Goal: Transaction & Acquisition: Purchase product/service

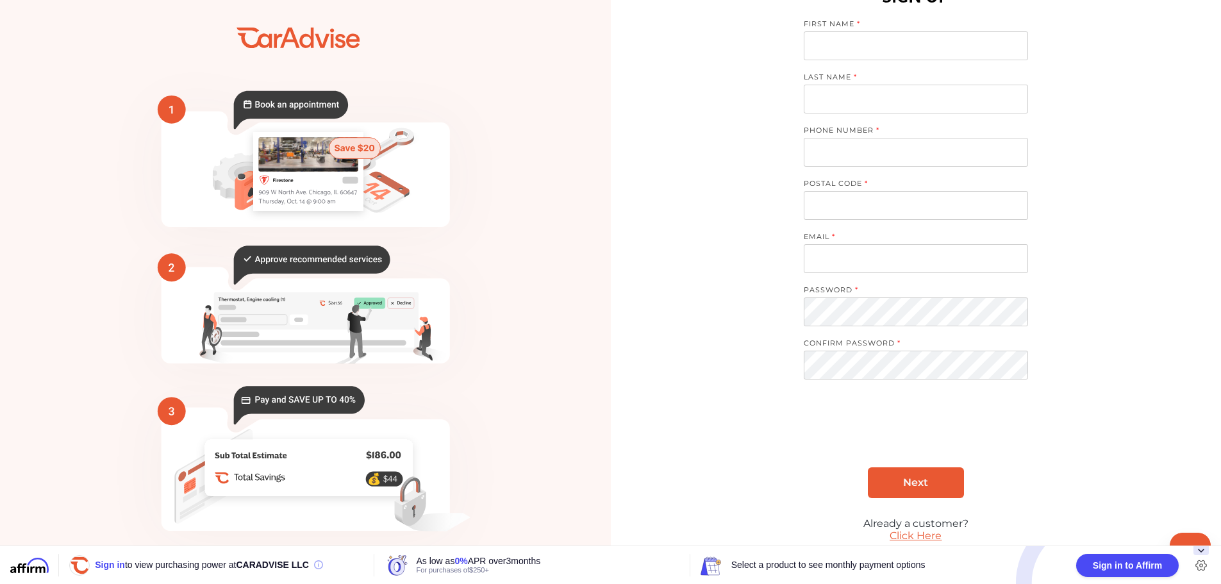
scroll to position [51, 0]
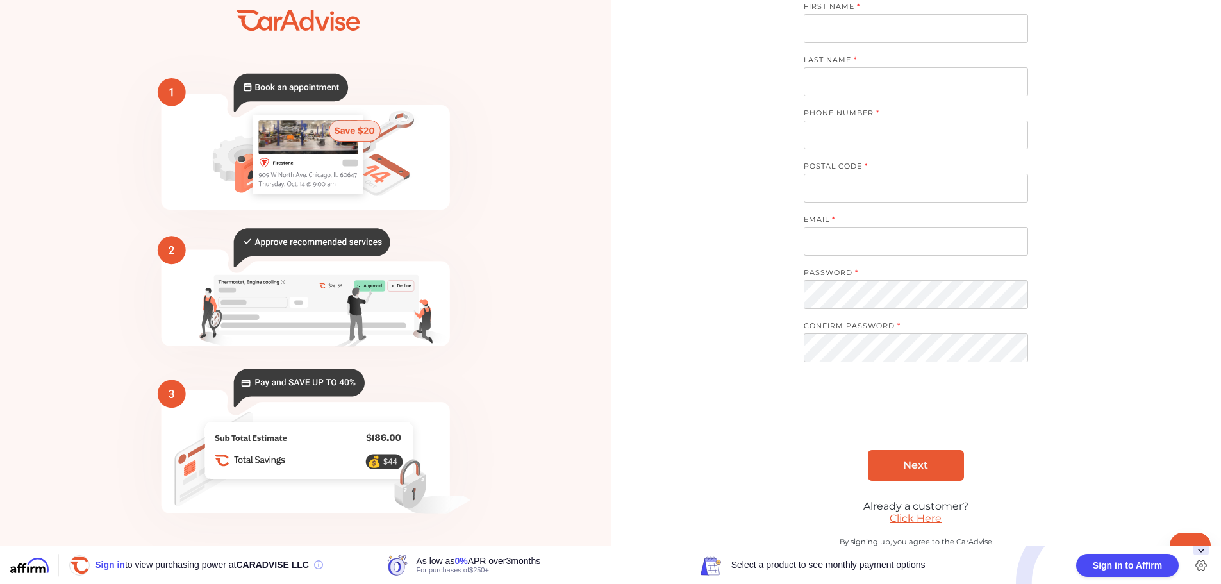
click at [925, 521] on link "Click Here" at bounding box center [916, 518] width 52 height 12
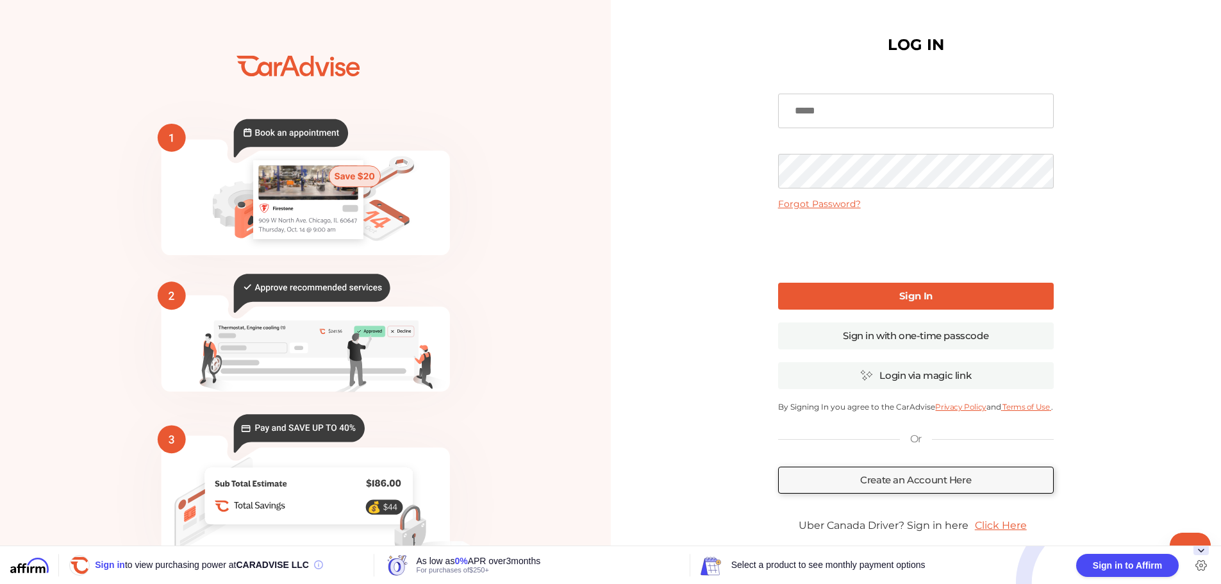
click at [886, 114] on input at bounding box center [916, 111] width 276 height 35
type input "**********"
click at [896, 291] on link "Sign In" at bounding box center [916, 296] width 276 height 27
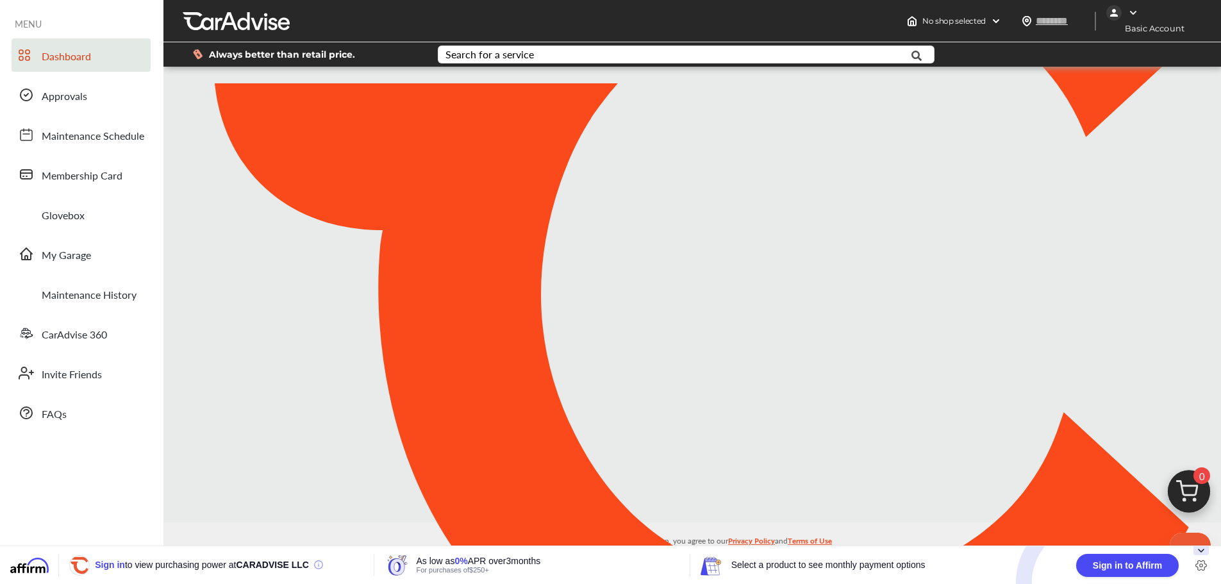
type input "*****"
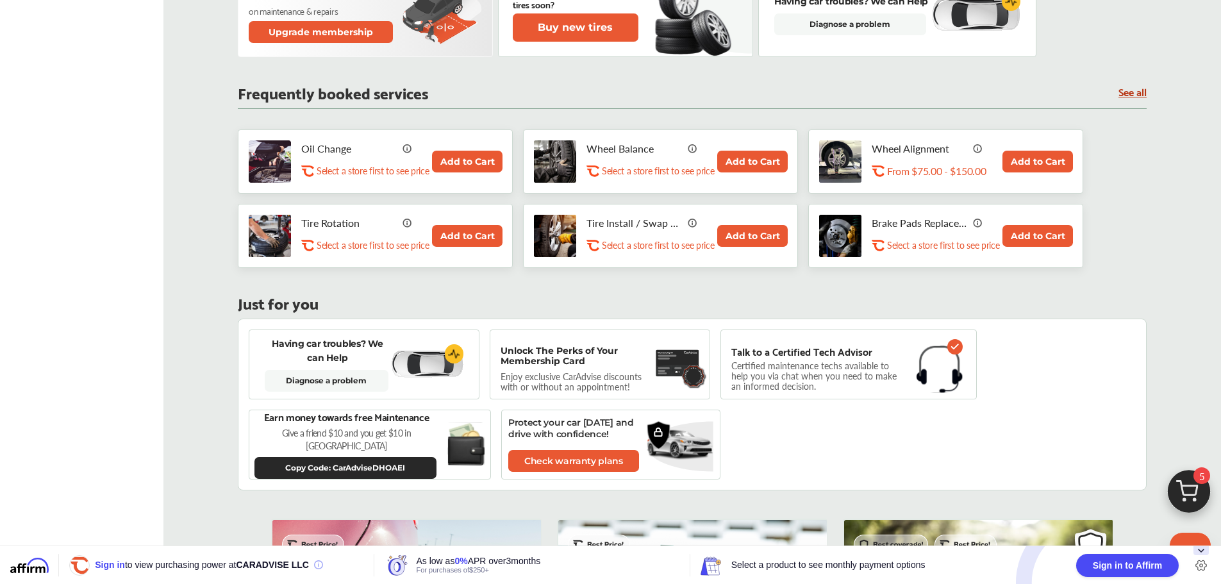
scroll to position [449, 0]
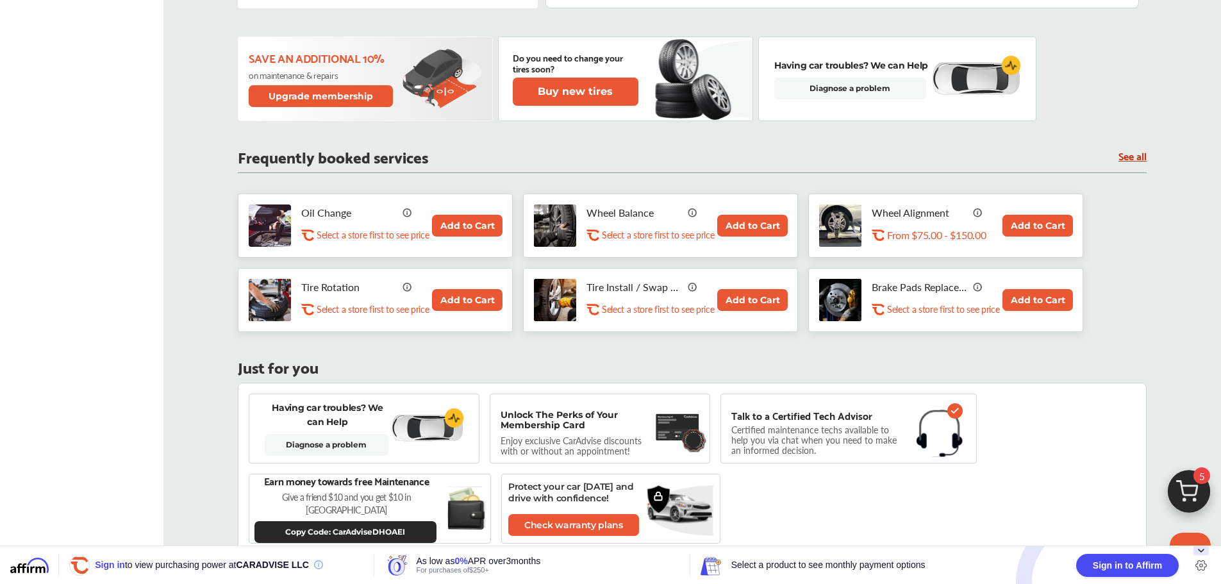
click at [351, 230] on p "Select a store first to see price" at bounding box center [373, 235] width 112 height 12
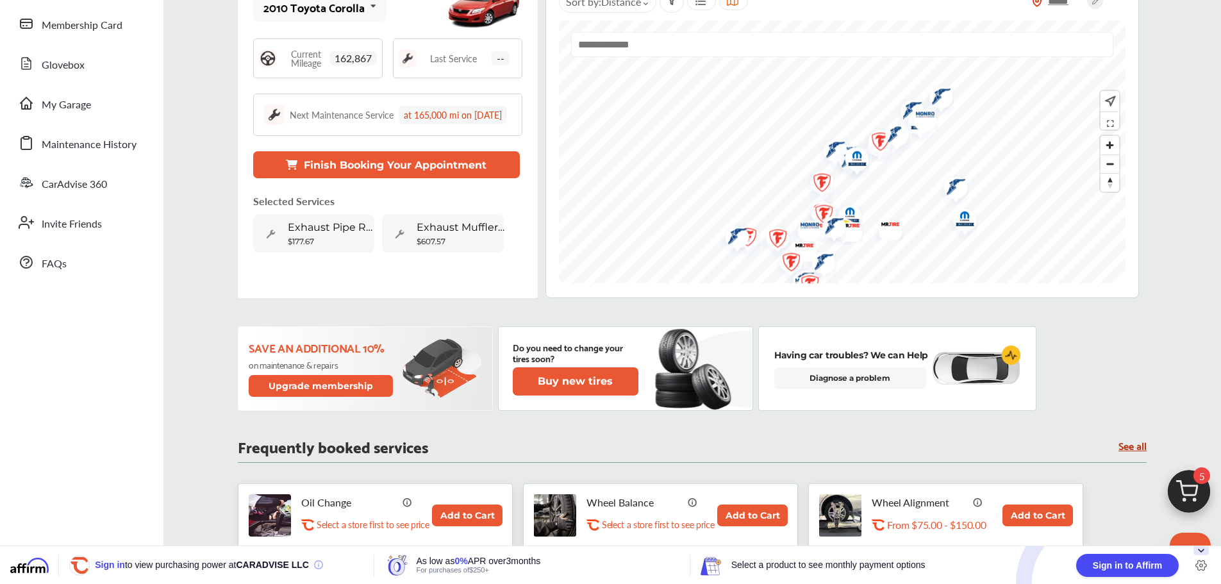
scroll to position [0, 0]
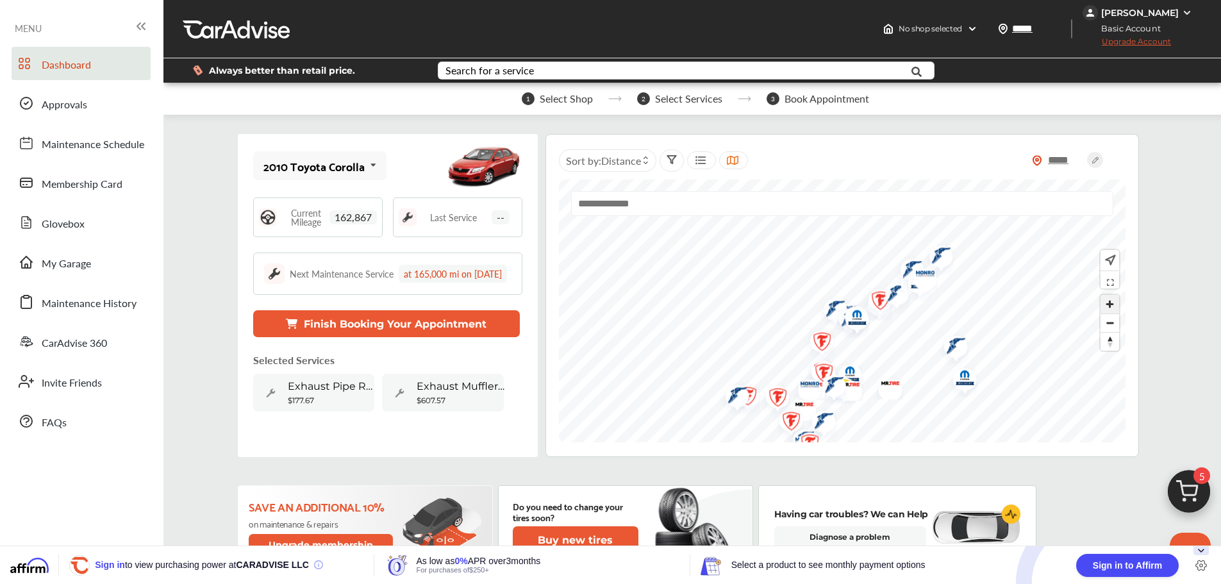
click at [1112, 305] on span "Zoom in" at bounding box center [1110, 304] width 19 height 19
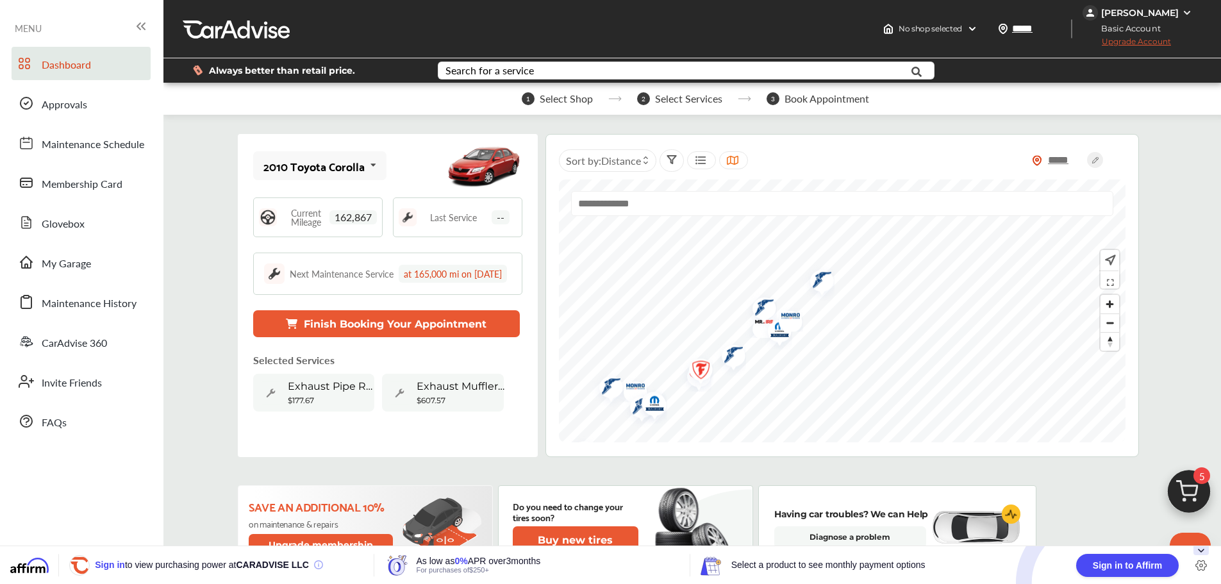
drag, startPoint x: 971, startPoint y: 259, endPoint x: 791, endPoint y: 322, distance: 190.8
click at [759, 335] on img "Map marker" at bounding box center [776, 332] width 34 height 37
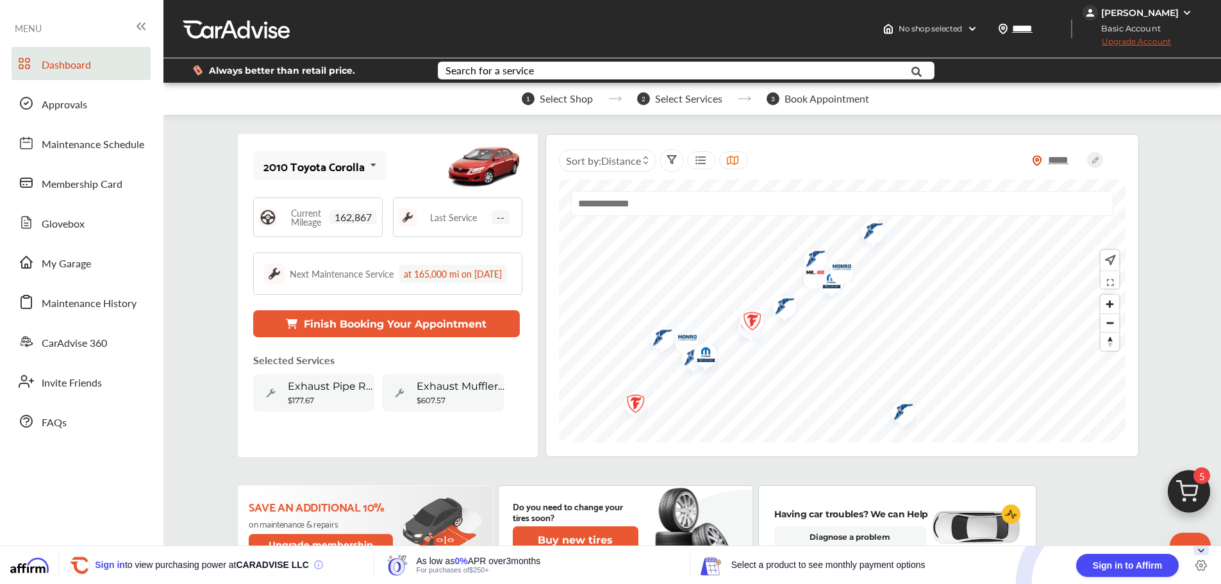
click at [654, 342] on img "Map marker" at bounding box center [658, 340] width 34 height 38
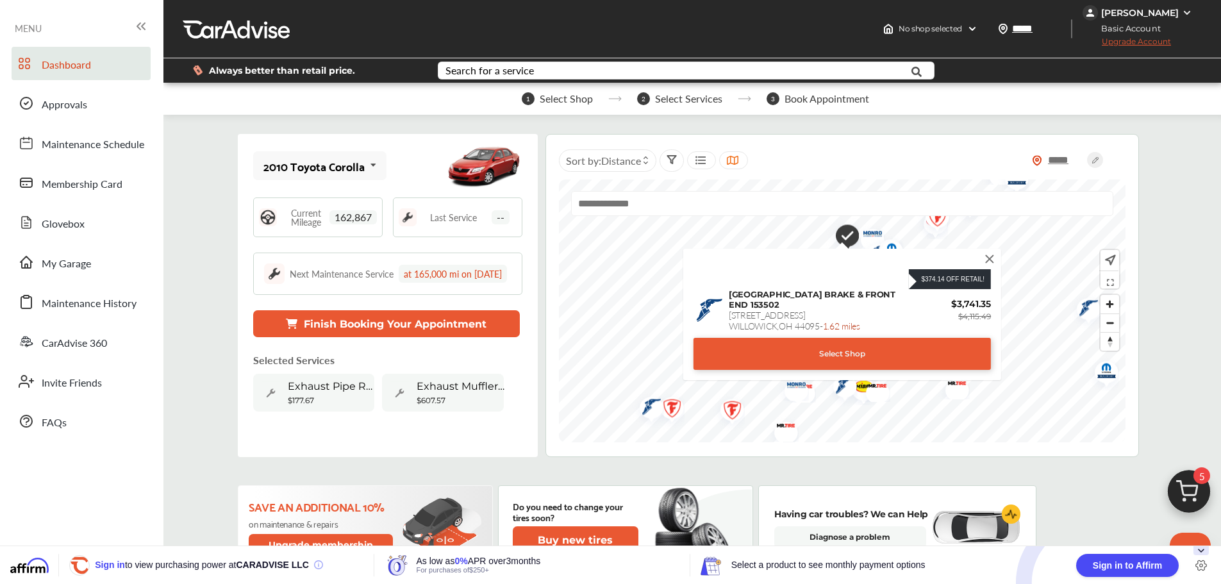
click at [988, 257] on img at bounding box center [990, 259] width 14 height 14
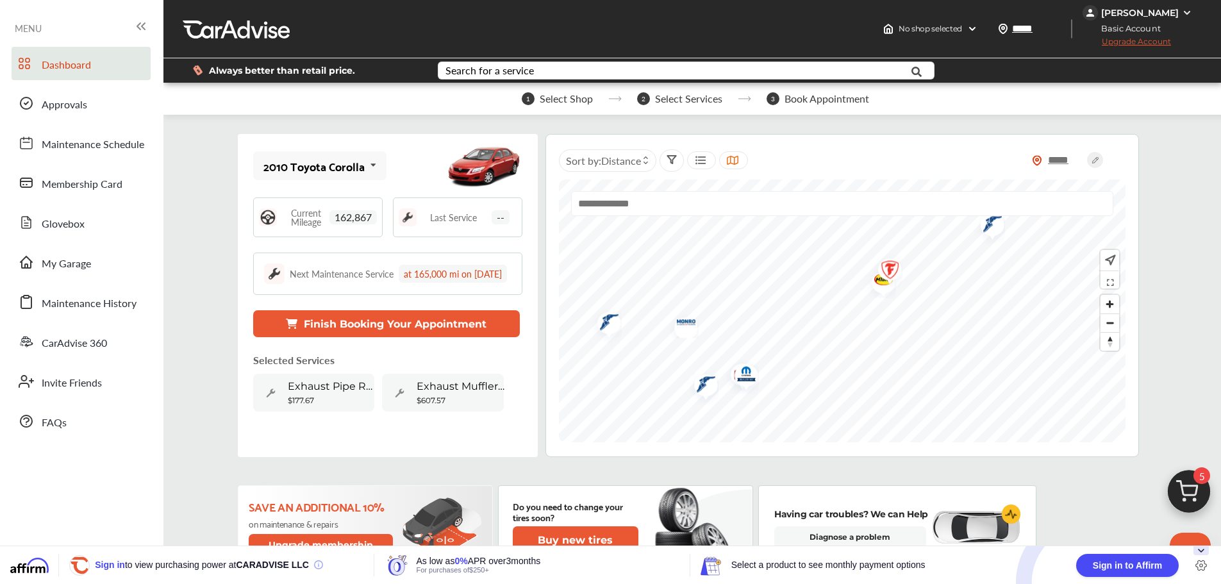
click at [877, 283] on img "Map marker" at bounding box center [886, 272] width 34 height 40
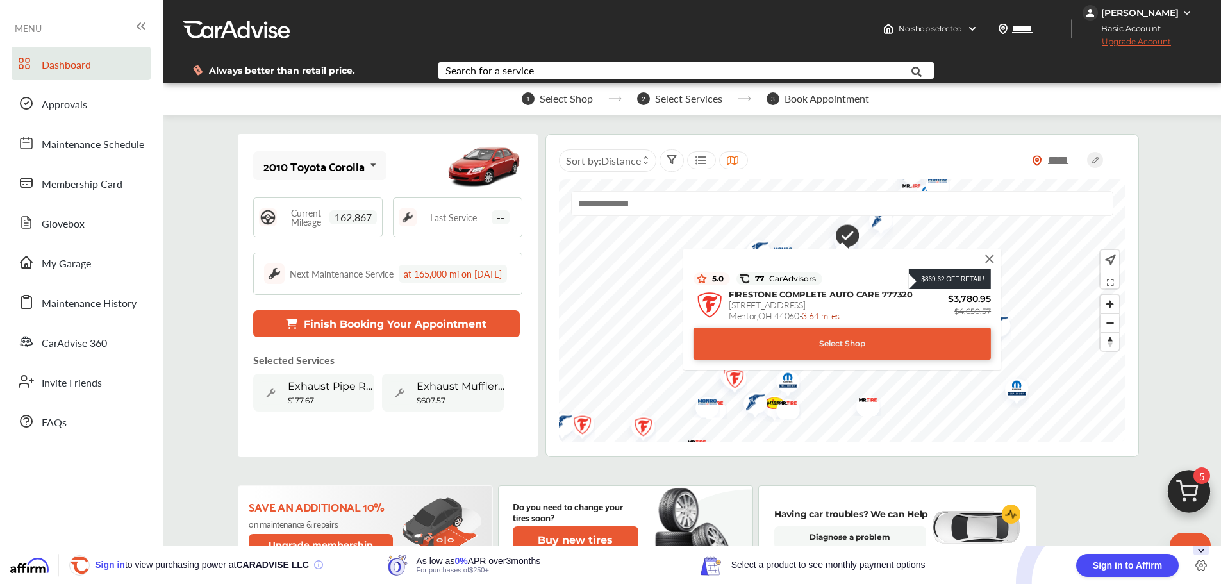
click at [958, 226] on div at bounding box center [843, 208] width 544 height 35
click at [987, 255] on img at bounding box center [990, 259] width 14 height 14
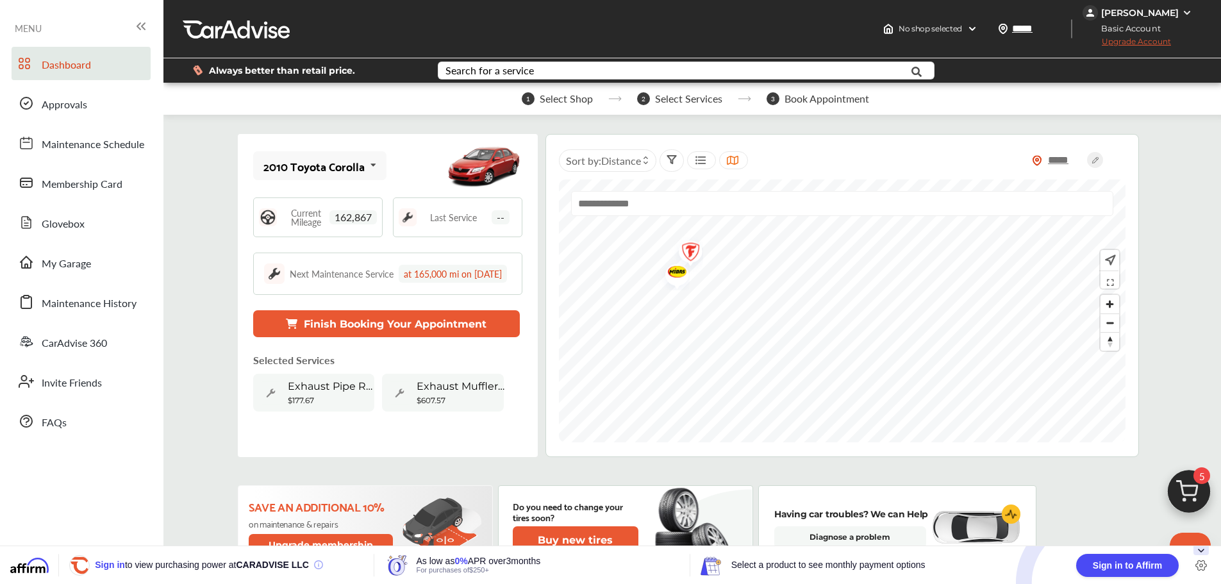
click at [675, 271] on img "Map marker" at bounding box center [686, 254] width 34 height 40
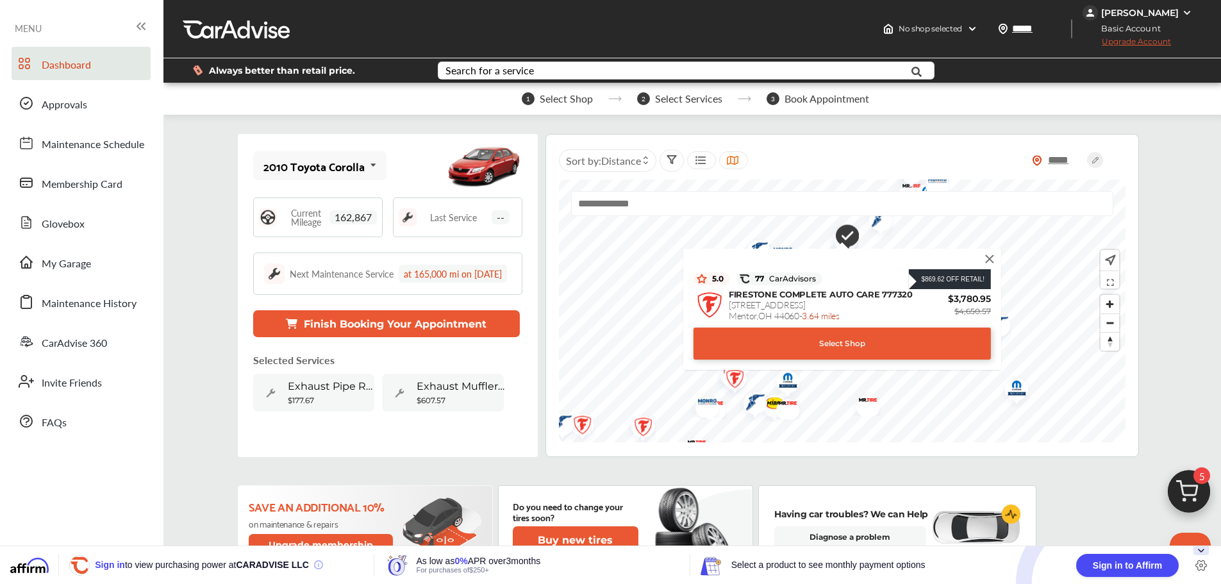
click at [954, 280] on div "$869.62 Off Retail!" at bounding box center [950, 279] width 70 height 13
click at [984, 260] on img at bounding box center [990, 259] width 14 height 14
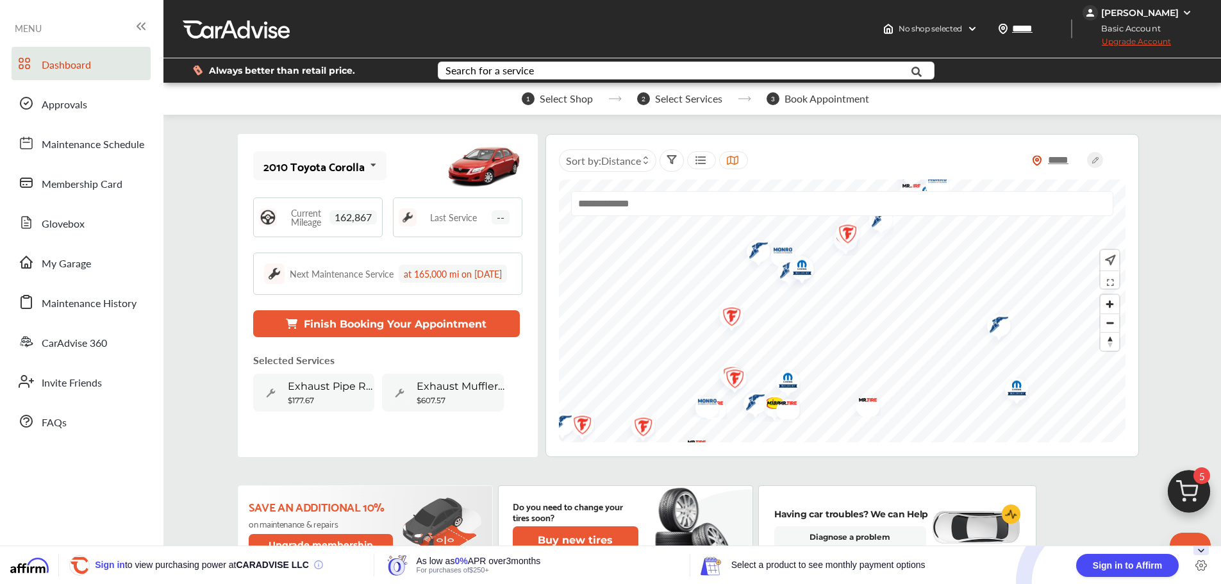
click at [340, 222] on span "162,867" at bounding box center [353, 217] width 47 height 14
click at [442, 217] on span "Last Service" at bounding box center [453, 217] width 47 height 9
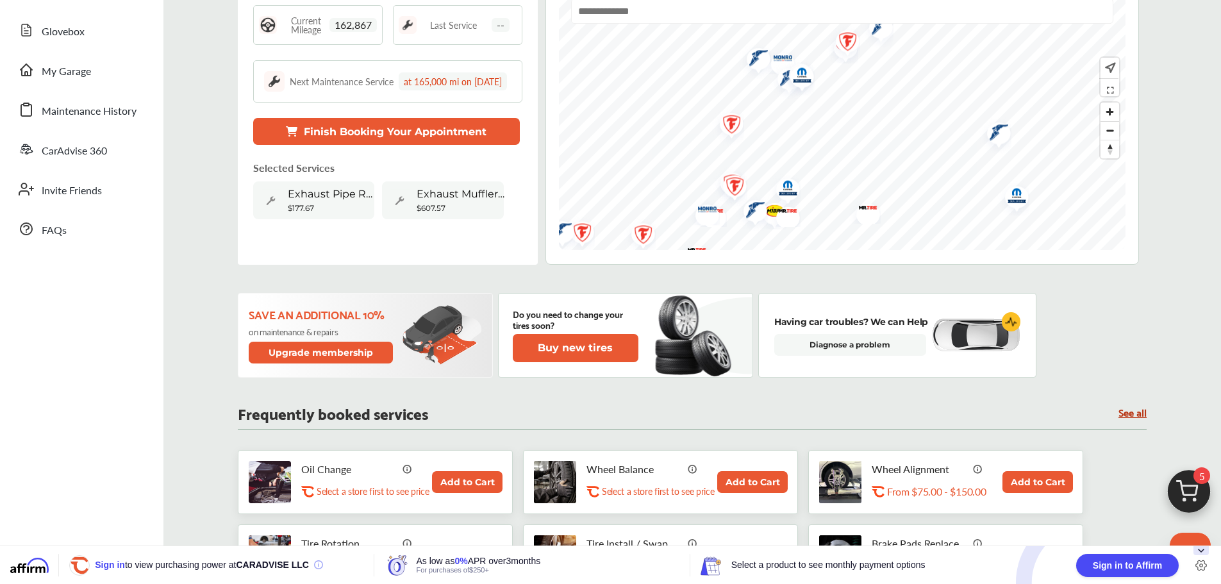
scroll to position [321, 0]
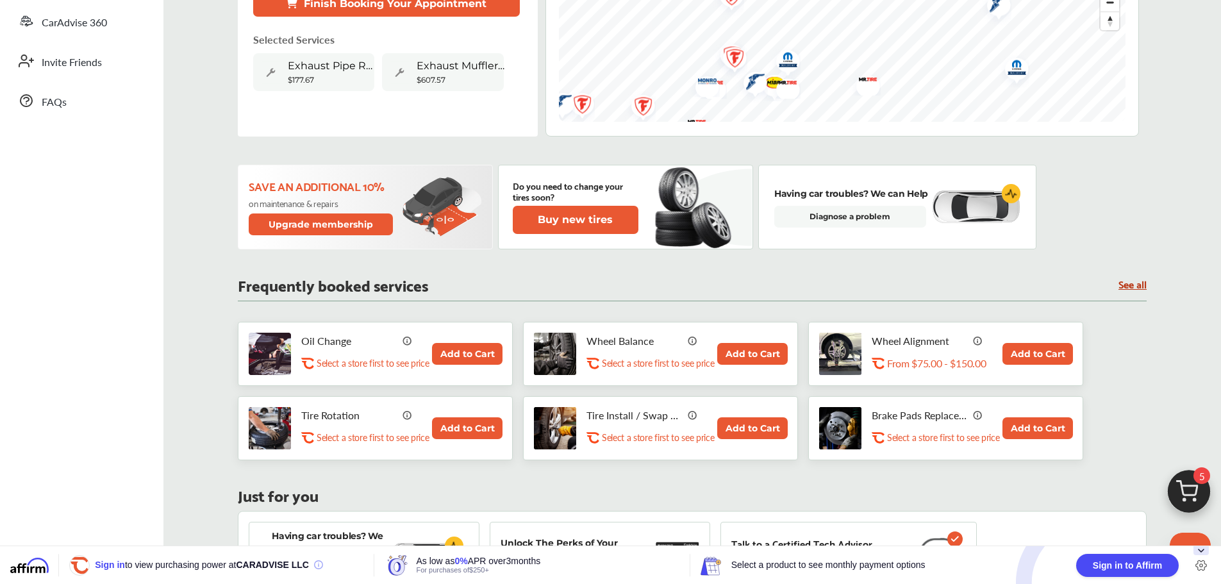
click at [451, 350] on button "Add to Cart" at bounding box center [467, 354] width 71 height 22
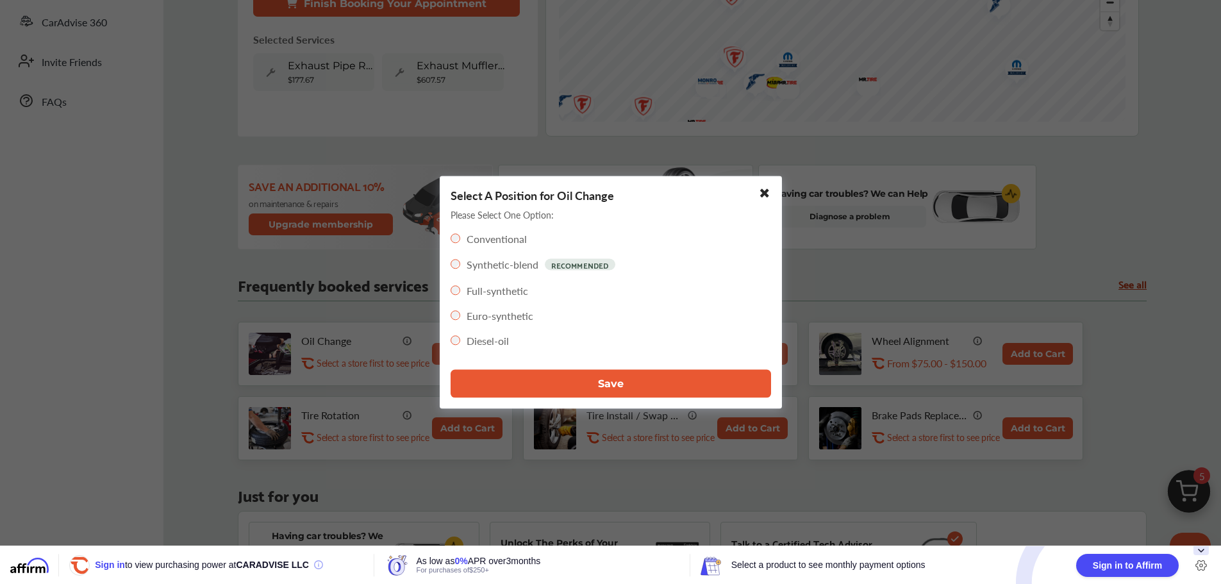
click at [607, 381] on span "Save" at bounding box center [611, 384] width 26 height 12
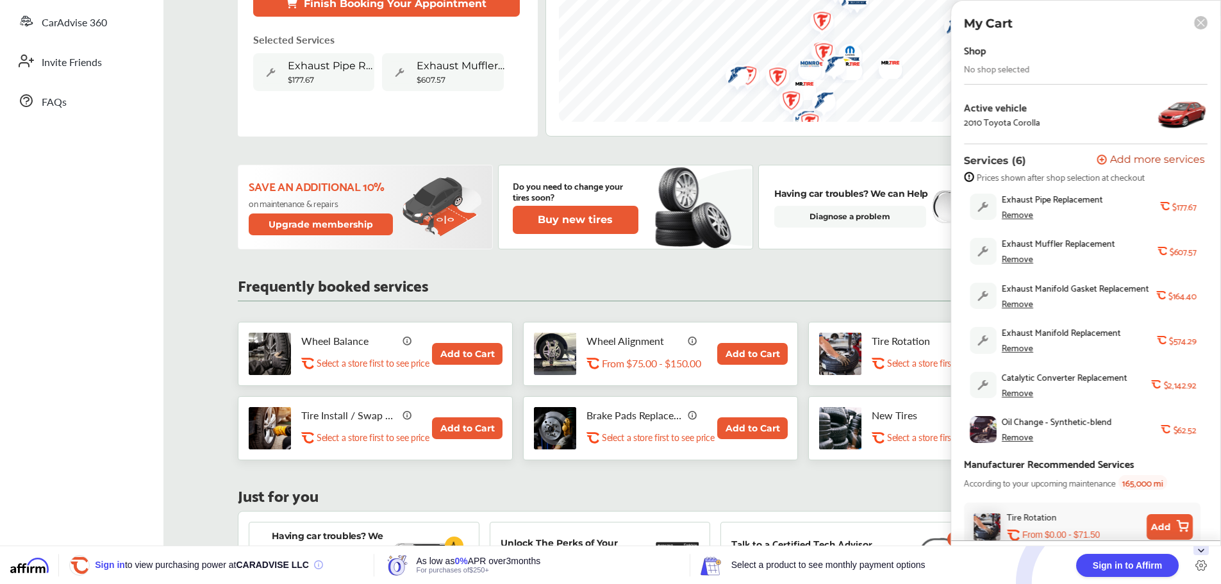
click at [1025, 392] on div "Remove" at bounding box center [1017, 392] width 31 height 10
click at [1010, 350] on div "Remove" at bounding box center [1017, 347] width 31 height 10
click at [1016, 306] on div "Remove" at bounding box center [1017, 303] width 31 height 10
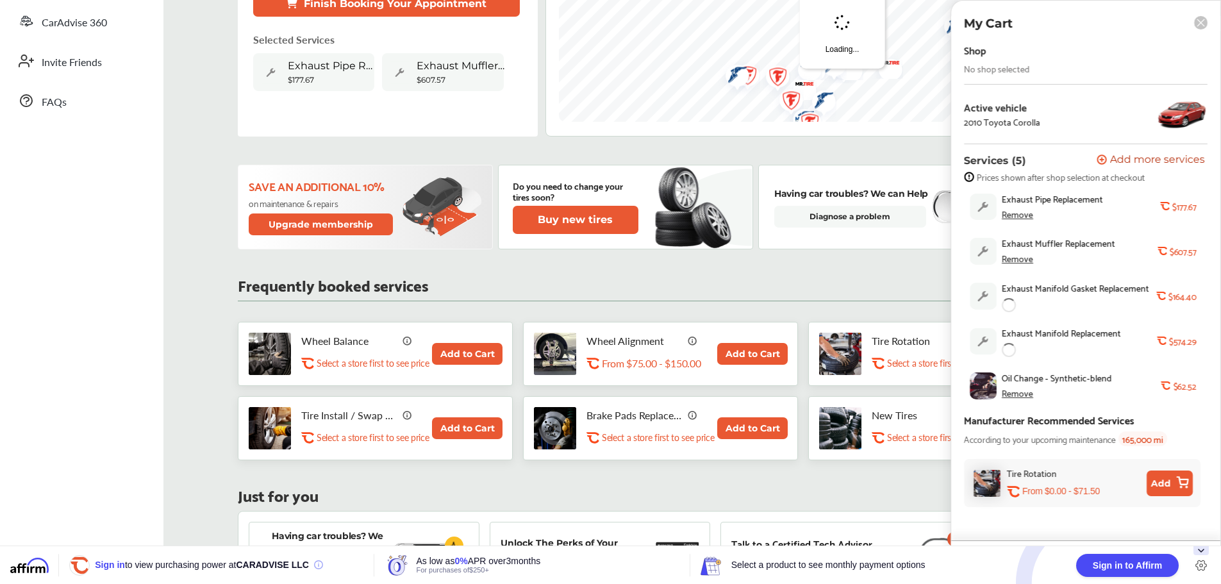
click at [1016, 259] on div "Remove" at bounding box center [1017, 258] width 31 height 10
click at [1018, 219] on div "Remove" at bounding box center [1017, 214] width 31 height 10
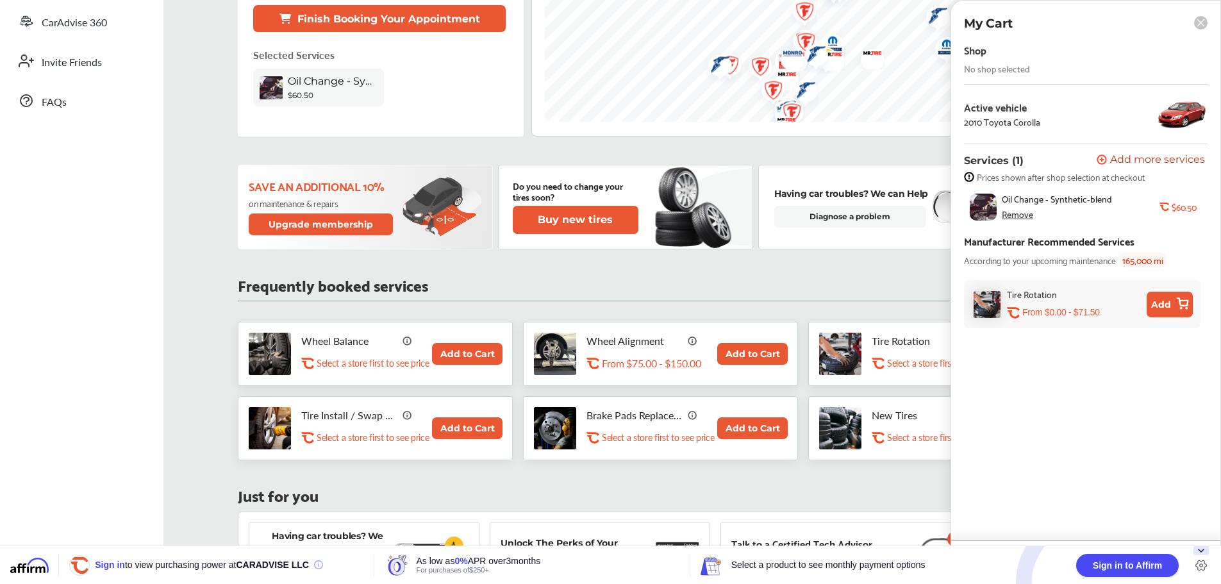
click at [870, 281] on div "Frequently booked services See all" at bounding box center [692, 290] width 909 height 24
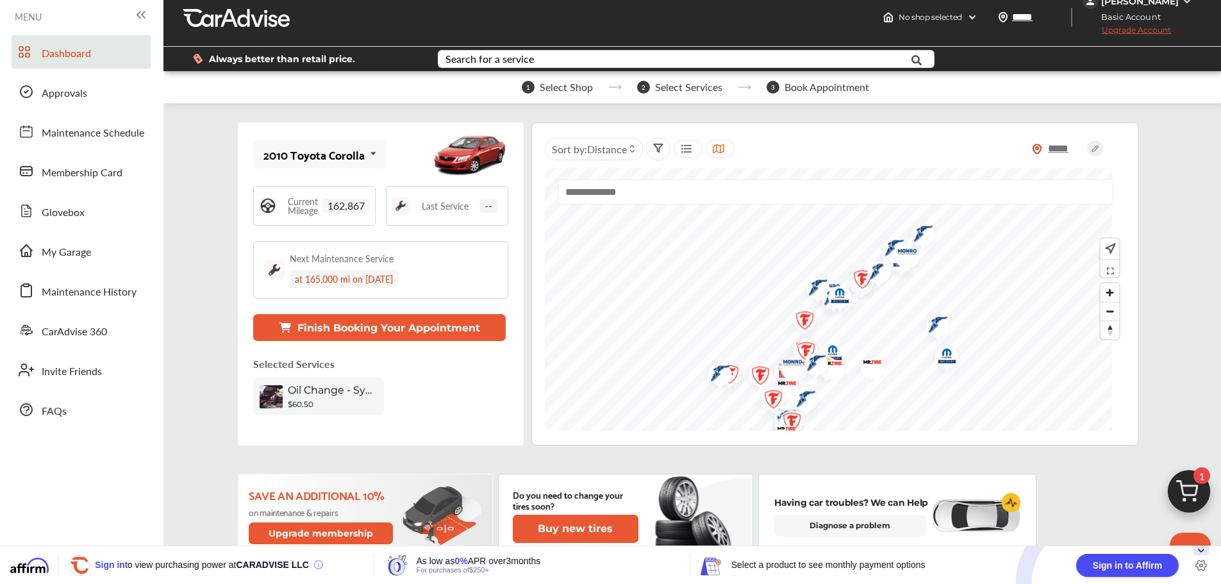
scroll to position [0, 0]
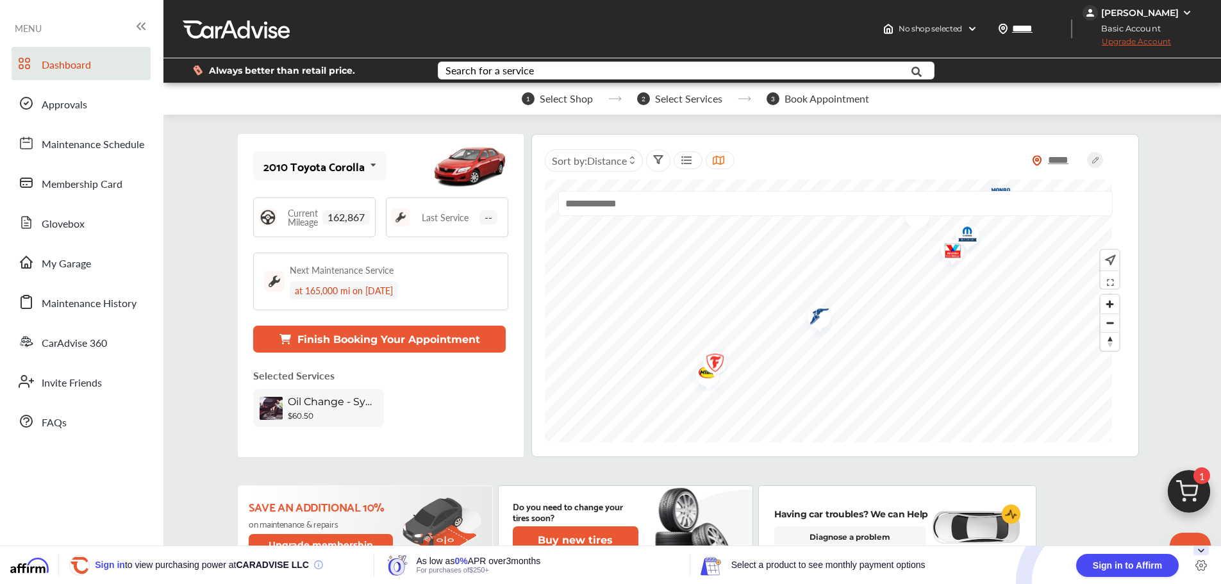
click at [707, 378] on img "Map marker" at bounding box center [711, 365] width 34 height 40
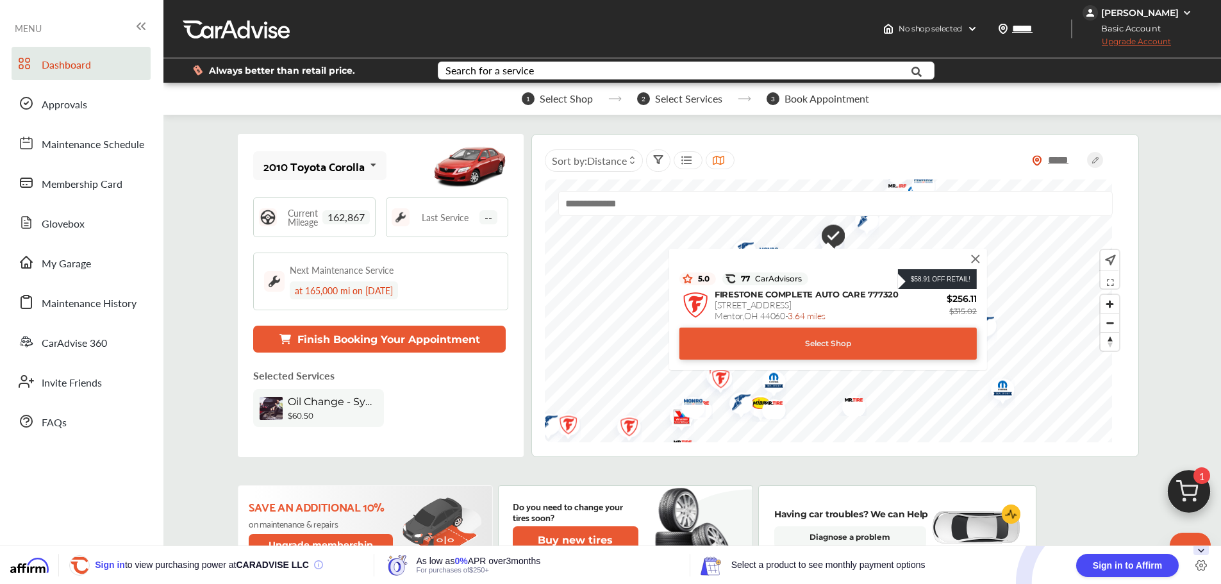
click at [975, 256] on img at bounding box center [976, 259] width 14 height 14
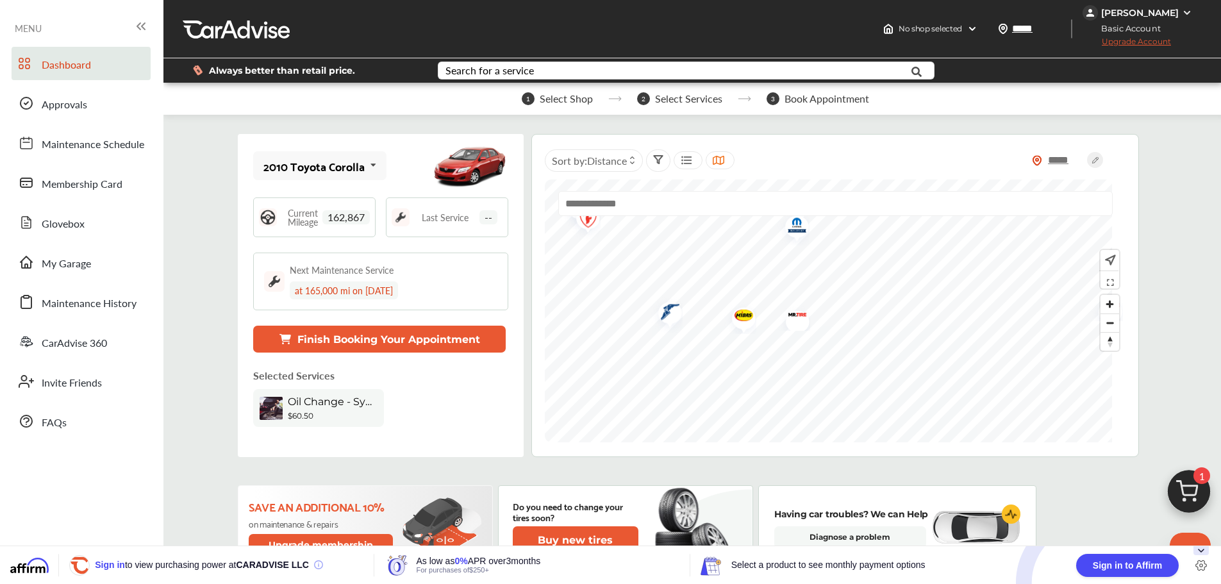
click at [744, 315] on img "Map marker" at bounding box center [740, 317] width 34 height 33
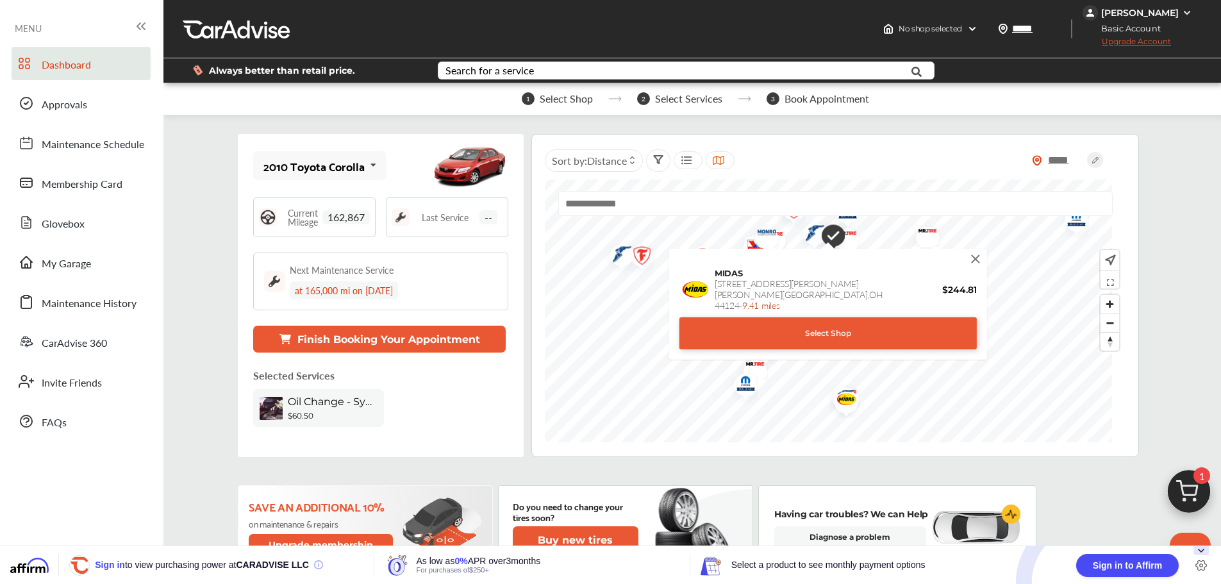
click at [980, 262] on img at bounding box center [976, 259] width 14 height 14
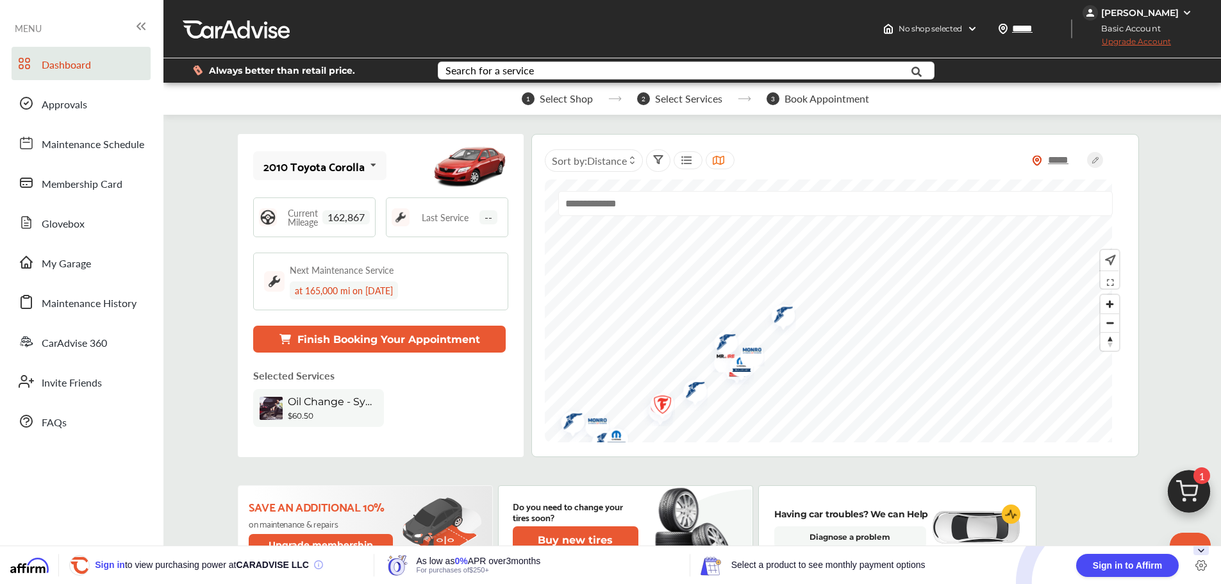
click at [678, 344] on img "Map marker" at bounding box center [675, 346] width 34 height 33
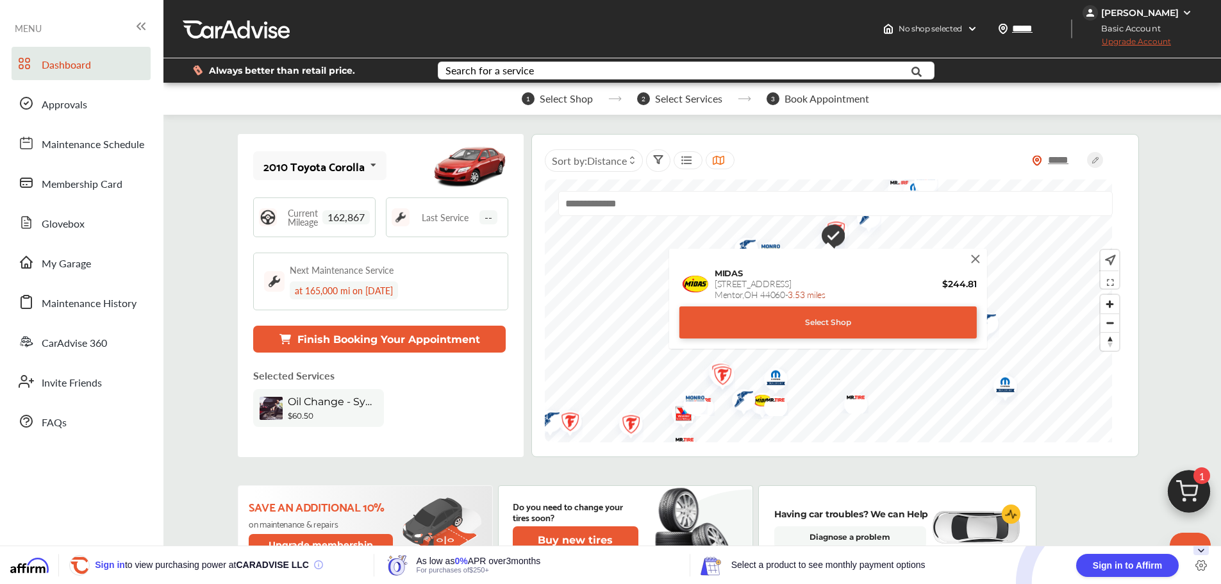
click at [841, 328] on div "Select Shop" at bounding box center [829, 322] width 298 height 32
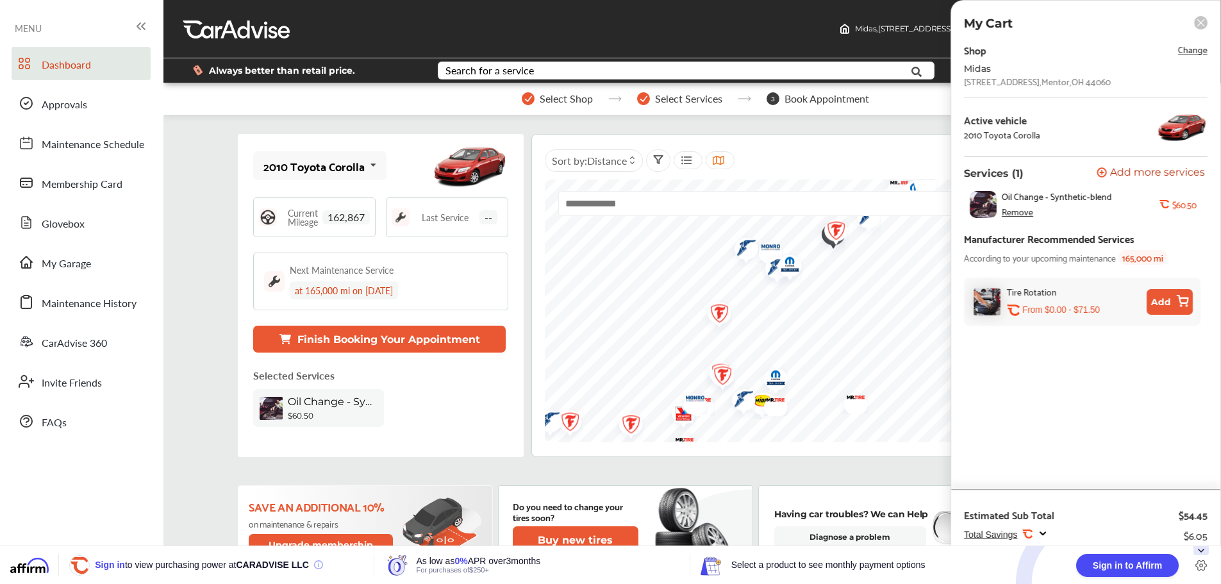
click at [1191, 205] on b "$60.50" at bounding box center [1184, 204] width 24 height 10
drag, startPoint x: 1134, startPoint y: 173, endPoint x: 1209, endPoint y: 178, distance: 75.2
click at [1134, 173] on span "Add more services" at bounding box center [1158, 173] width 95 height 12
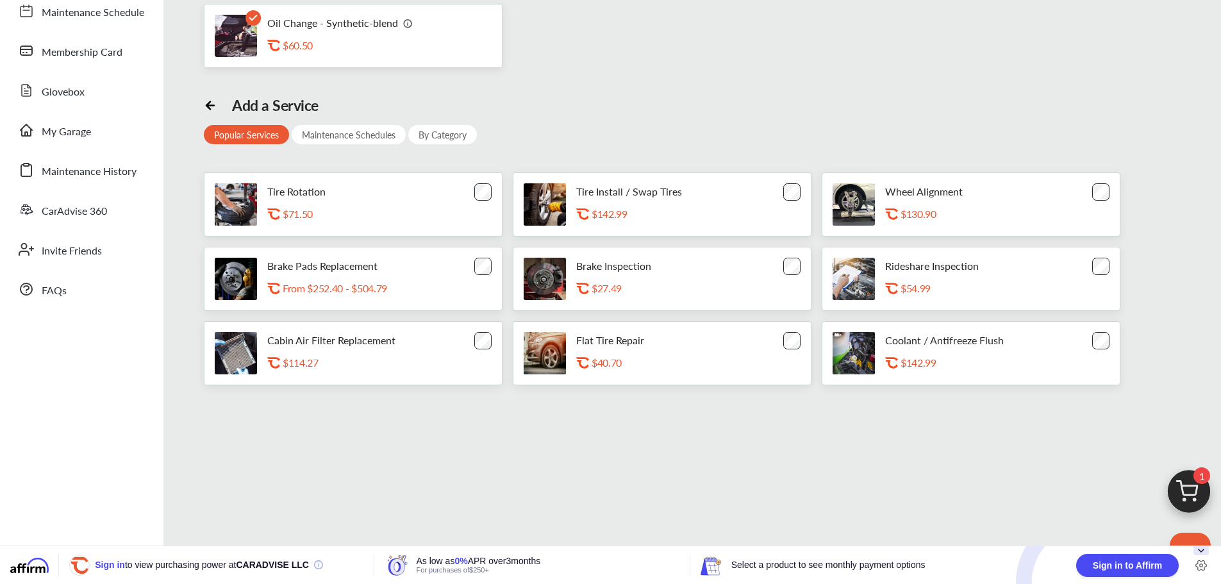
scroll to position [4, 0]
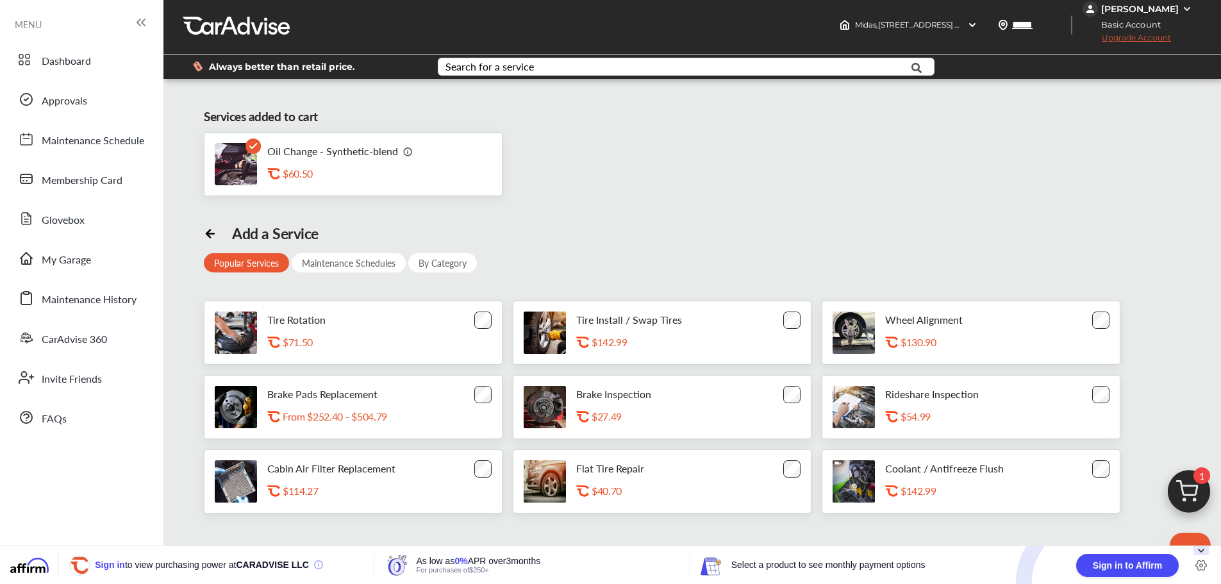
click at [328, 262] on div "Maintenance Schedules" at bounding box center [349, 262] width 114 height 19
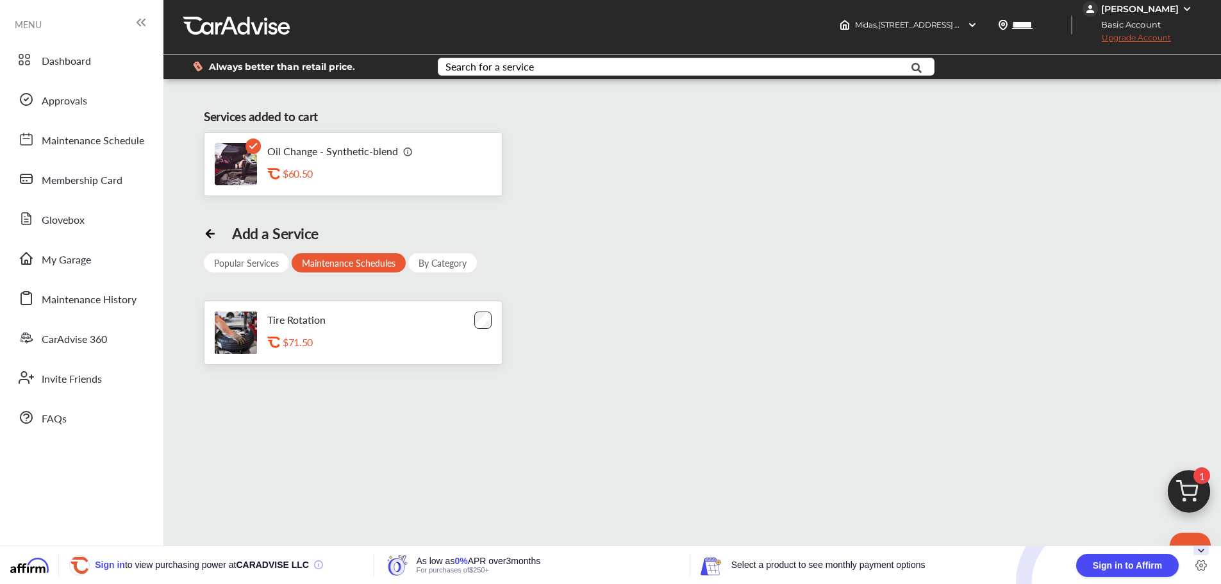
click at [440, 267] on div "By Category" at bounding box center [442, 262] width 69 height 19
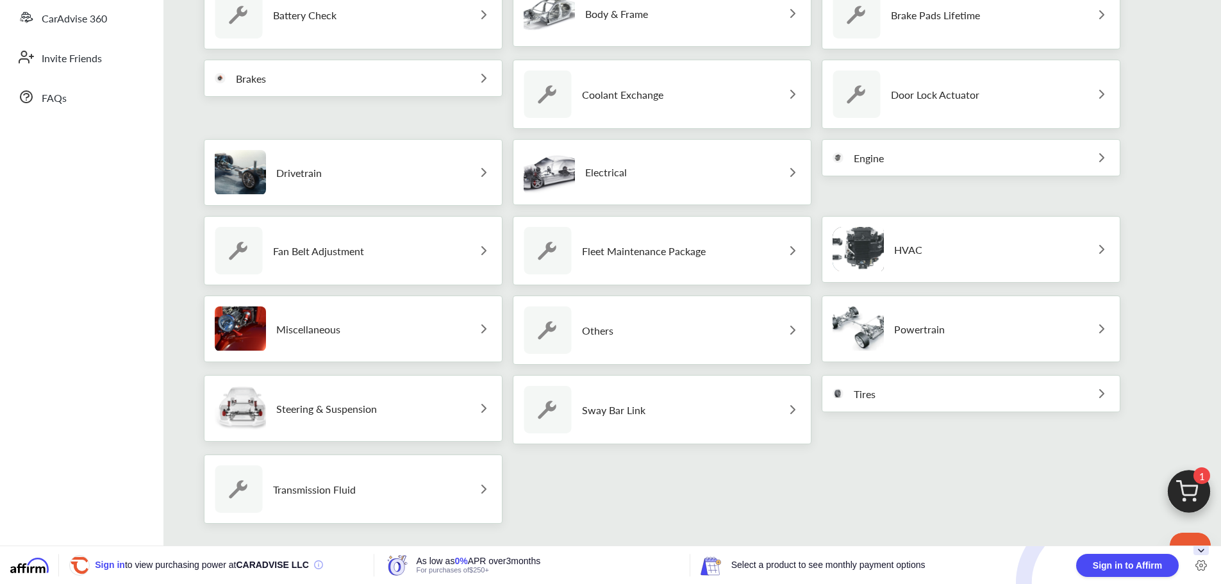
scroll to position [349, 0]
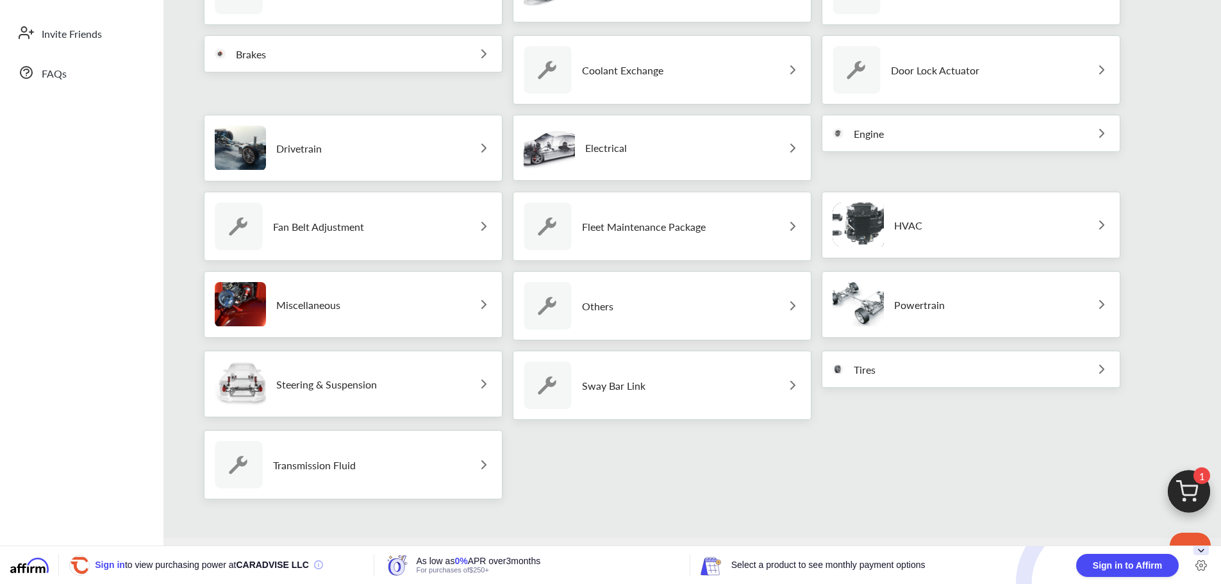
click at [685, 291] on div "Others" at bounding box center [662, 305] width 299 height 69
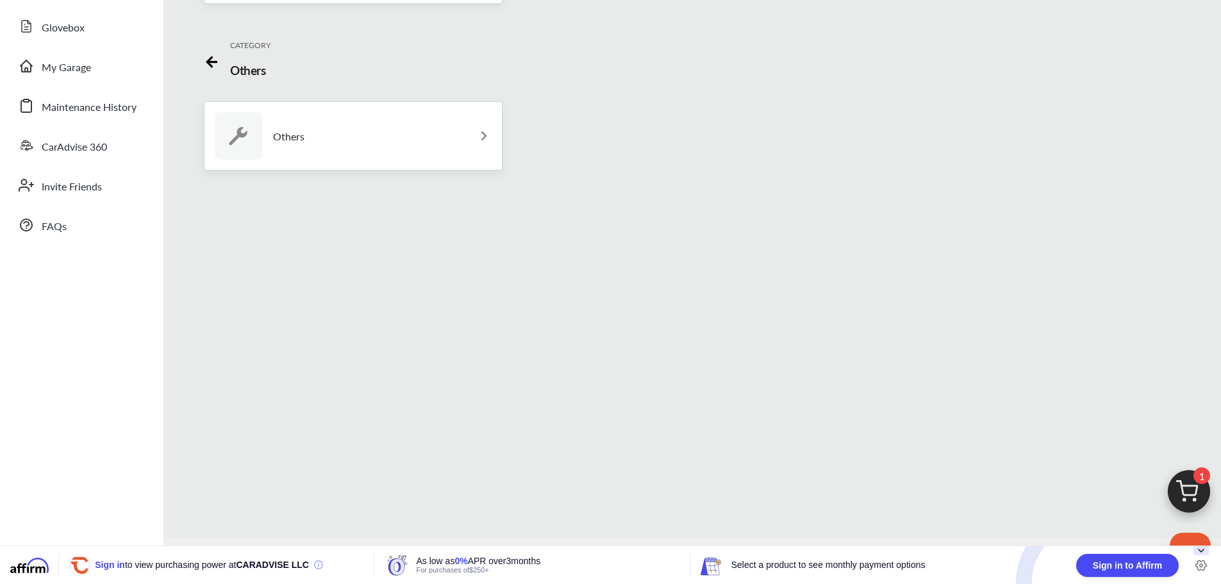
click at [416, 149] on div "Others" at bounding box center [353, 135] width 299 height 69
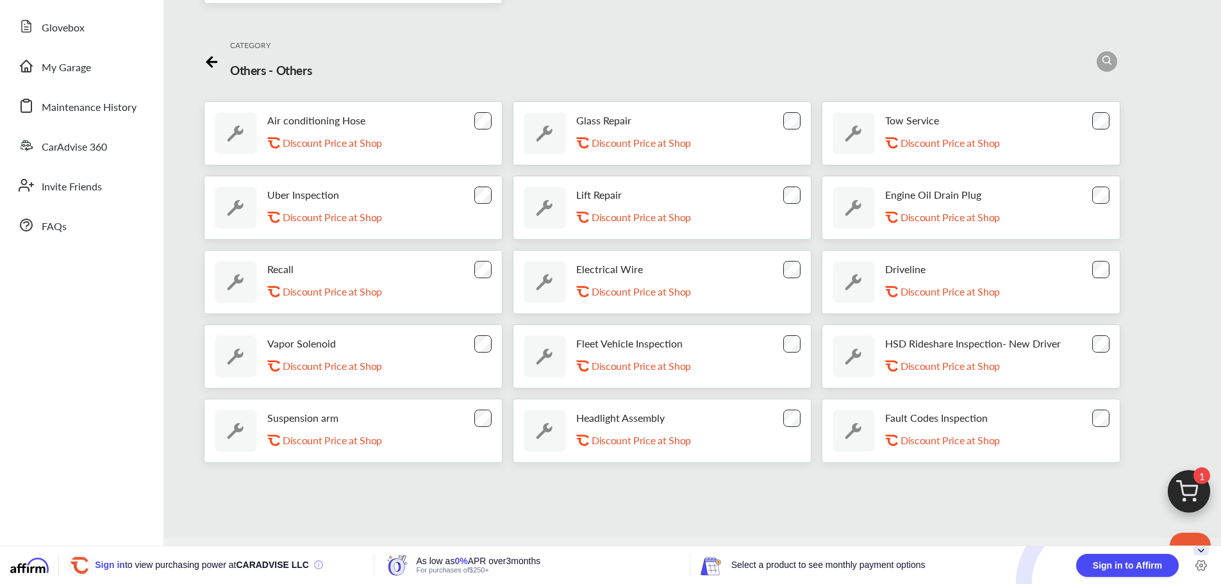
click at [207, 62] on icon at bounding box center [209, 62] width 4 height 10
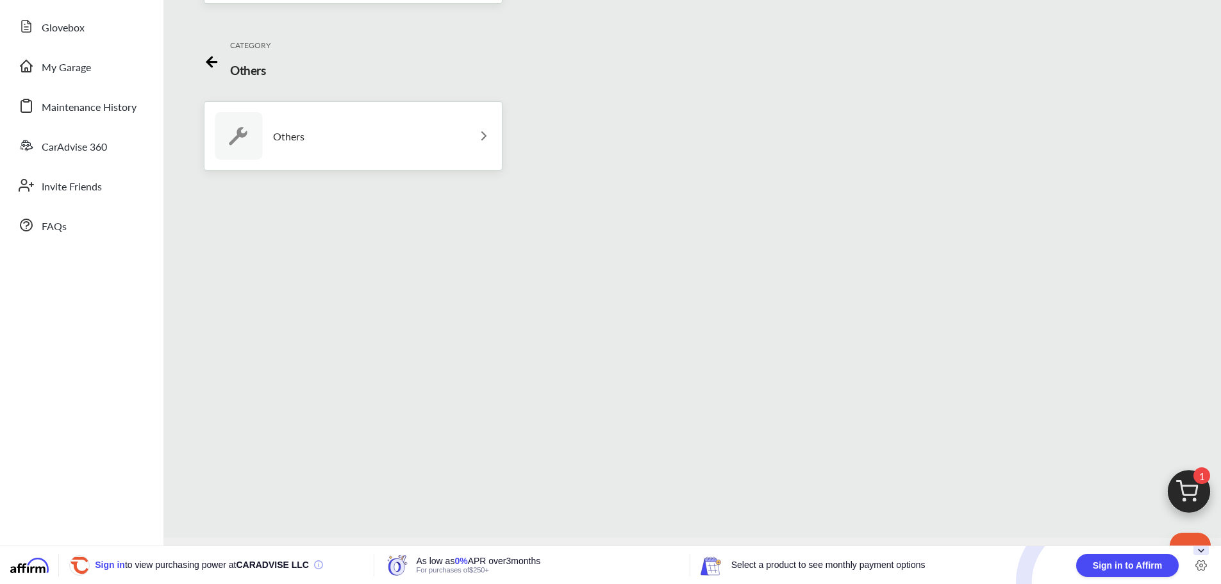
drag, startPoint x: 205, startPoint y: 60, endPoint x: 215, endPoint y: 62, distance: 10.3
click at [215, 62] on icon at bounding box center [212, 60] width 16 height 16
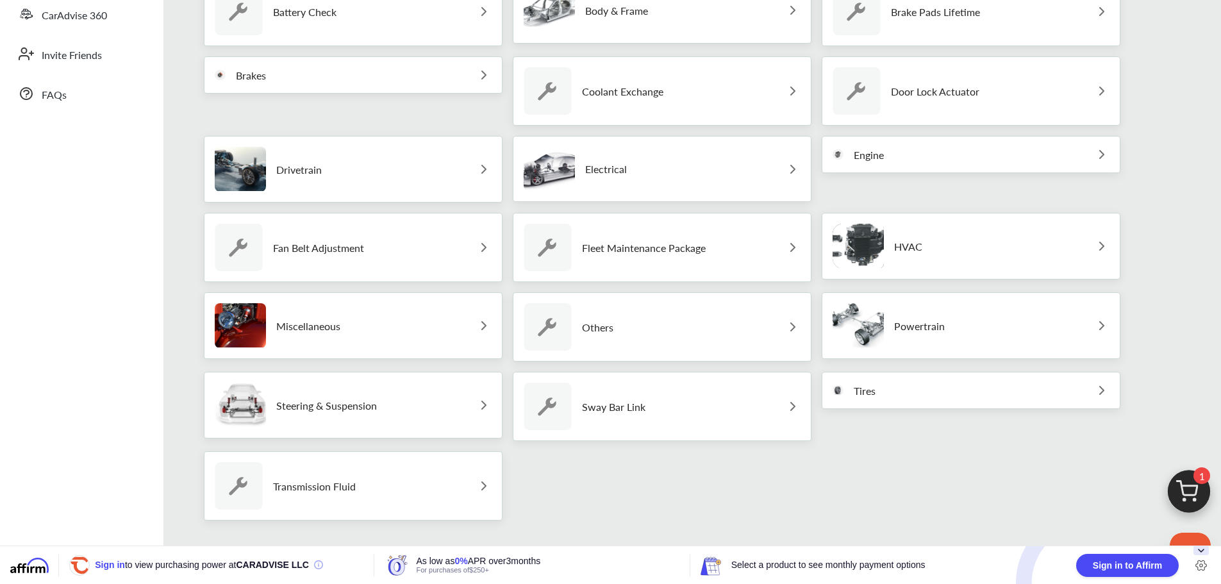
scroll to position [349, 0]
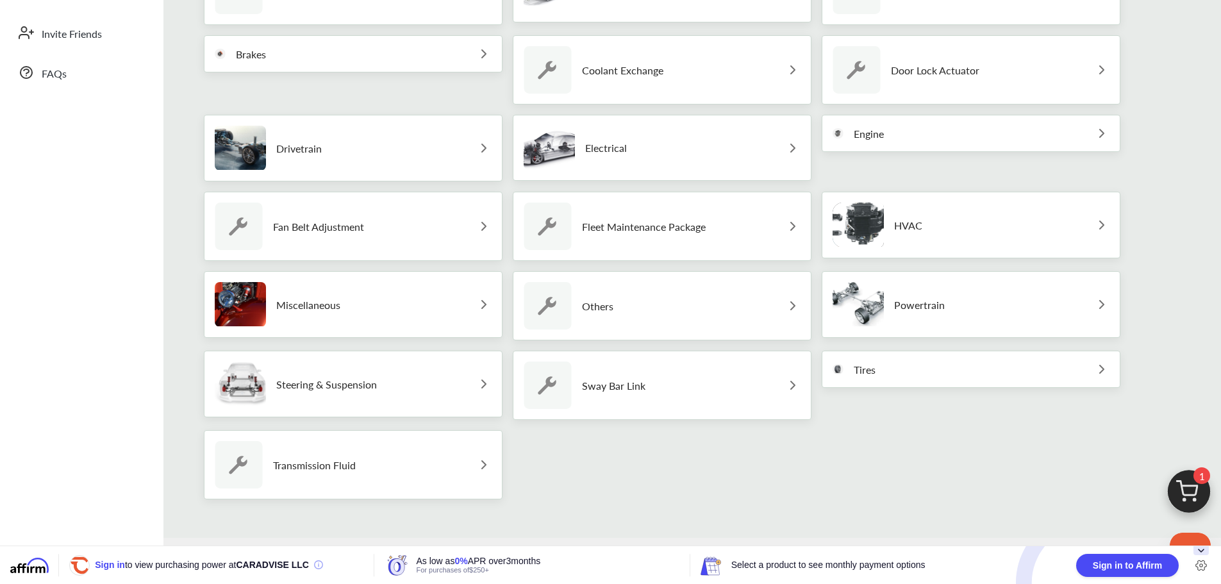
click at [478, 294] on div "Miscellaneous" at bounding box center [353, 304] width 299 height 67
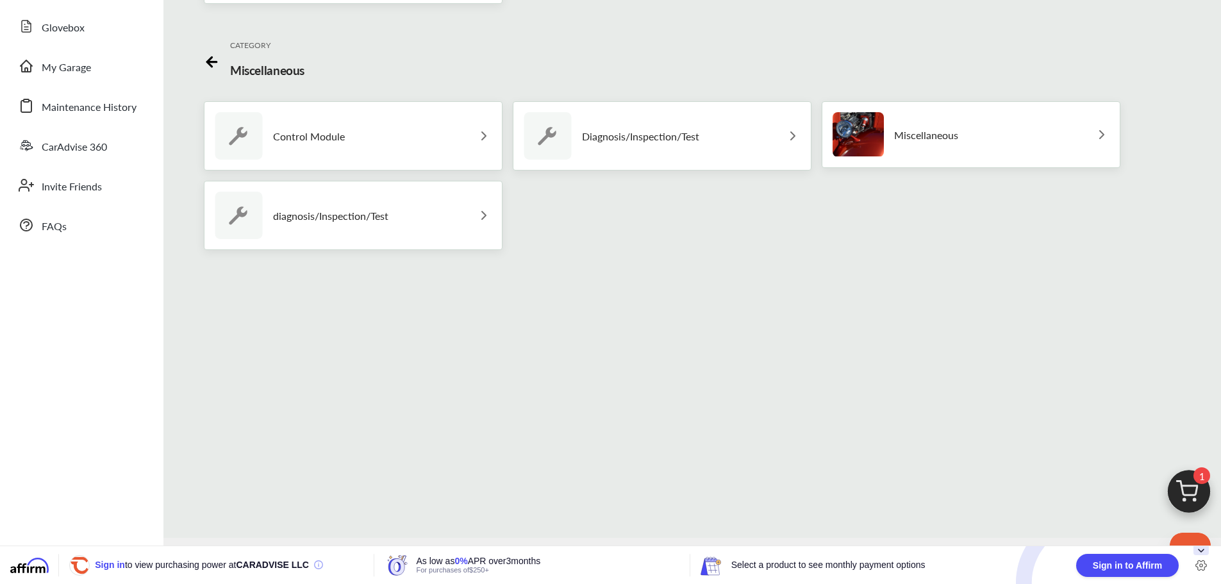
click at [1038, 150] on div "Miscellaneous" at bounding box center [971, 134] width 299 height 67
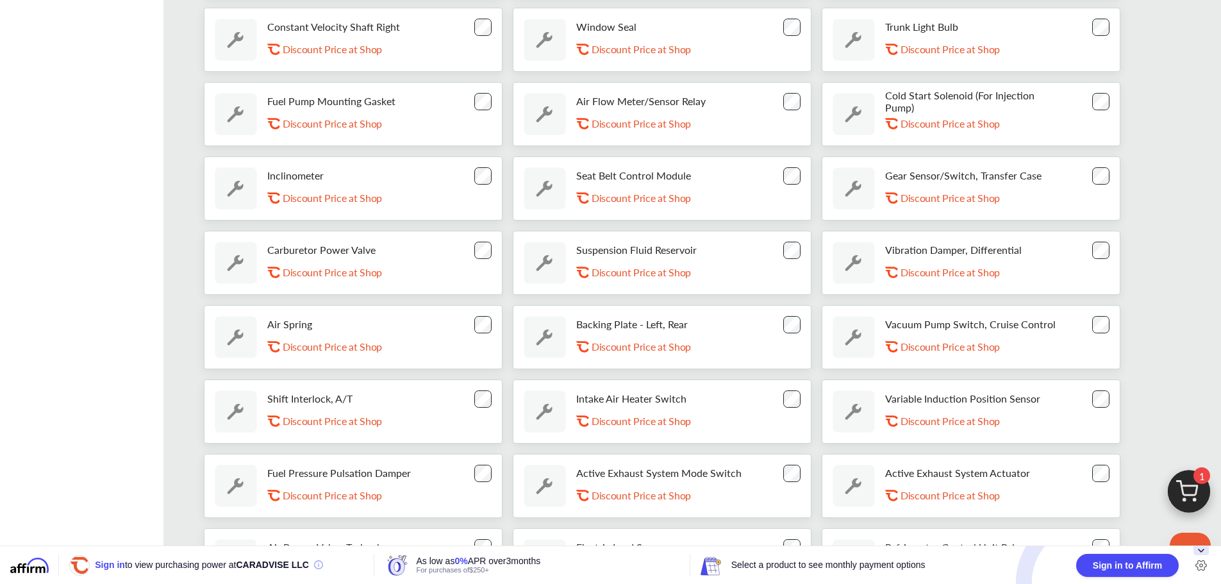
scroll to position [5797, 0]
